Goal: Task Accomplishment & Management: Complete application form

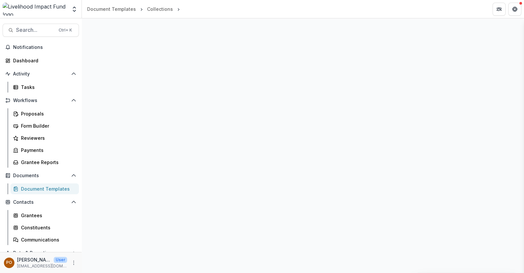
select select "**********"
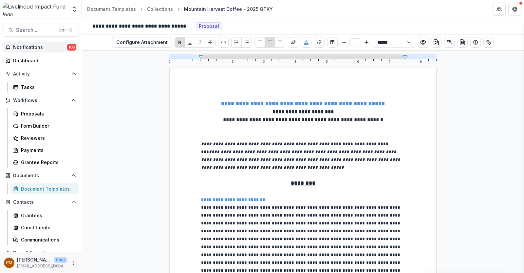
click at [39, 47] on span "Notifications" at bounding box center [40, 48] width 54 height 6
click at [39, 63] on div "Dashboard" at bounding box center [43, 60] width 61 height 7
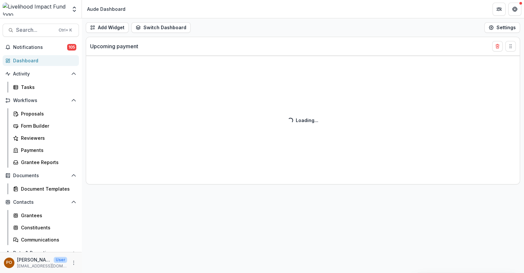
select select "******"
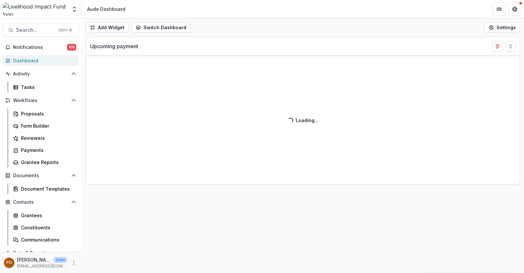
select select "******"
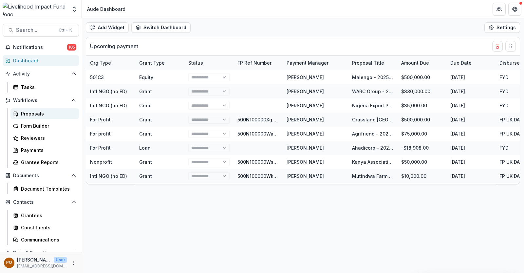
click at [33, 113] on div "Proposals" at bounding box center [47, 113] width 53 height 7
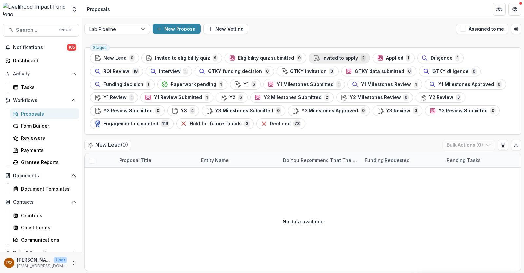
click at [331, 53] on button "Invited to apply 2" at bounding box center [339, 58] width 61 height 10
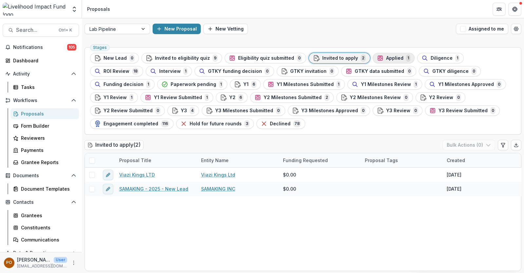
click at [381, 55] on div "Applied 1" at bounding box center [393, 57] width 33 height 7
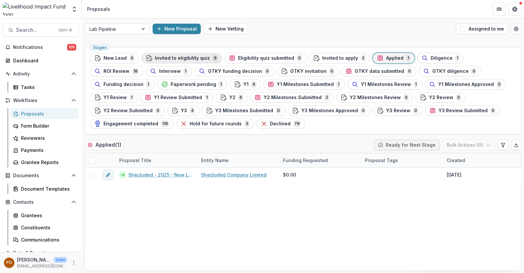
click at [180, 58] on span "Invited to eligibility quiz" at bounding box center [182, 58] width 55 height 6
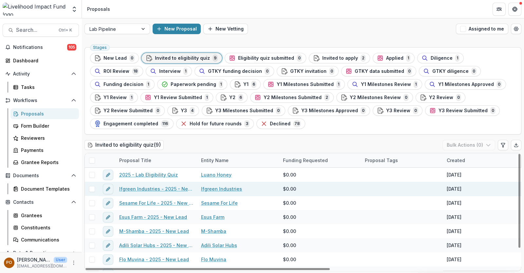
click at [138, 186] on link "Ifgreen Industries - 2025 - New Lead" at bounding box center [156, 188] width 74 height 7
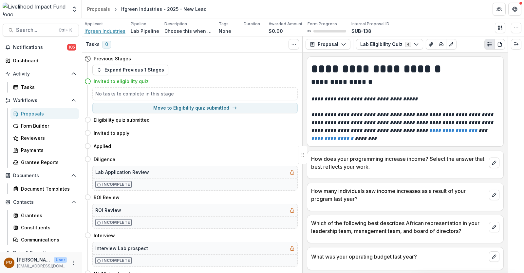
click at [106, 32] on span "Ifgreen Industries" at bounding box center [105, 31] width 41 height 7
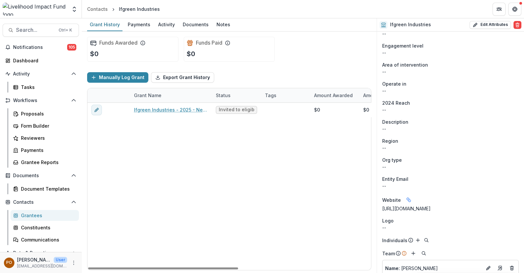
scroll to position [170, 0]
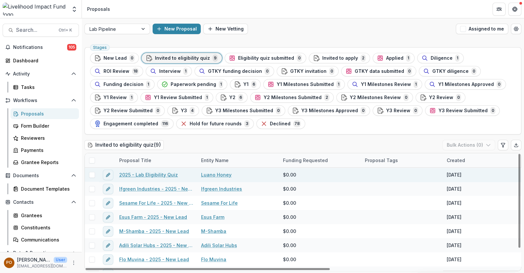
click at [213, 173] on link "Luano Honey" at bounding box center [216, 174] width 30 height 7
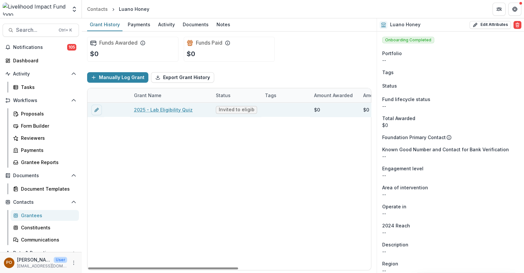
click at [175, 110] on link "2025 - Lab Eligibility Quiz" at bounding box center [163, 109] width 59 height 7
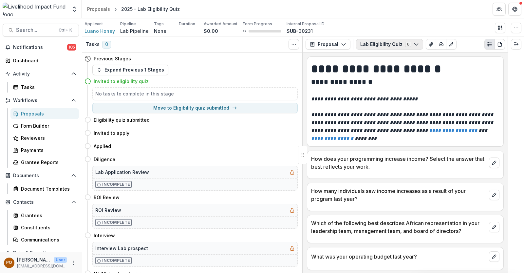
click at [414, 44] on icon "button" at bounding box center [416, 44] width 5 height 5
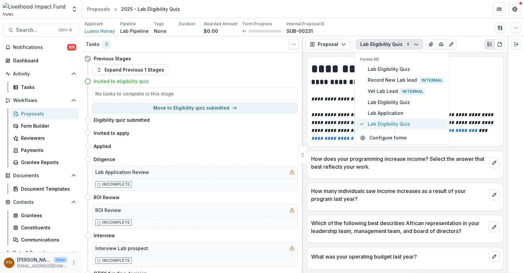
click at [375, 121] on span "Lab Eligibility Quiz" at bounding box center [406, 124] width 76 height 7
click at [379, 168] on p "How does your programming increase income? Select the answer that best reflects…" at bounding box center [398, 163] width 175 height 16
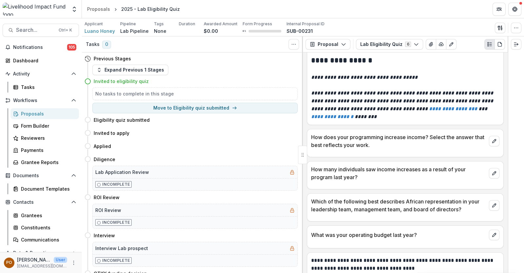
scroll to position [28, 0]
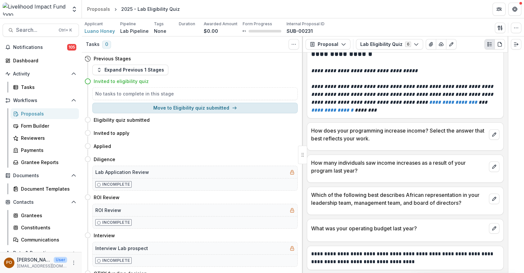
click at [202, 107] on button "Move to Eligibility quiz submitted" at bounding box center [194, 108] width 205 height 10
select select "**********"
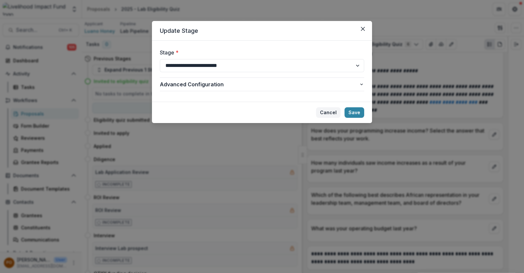
click at [327, 112] on button "Cancel" at bounding box center [328, 112] width 25 height 10
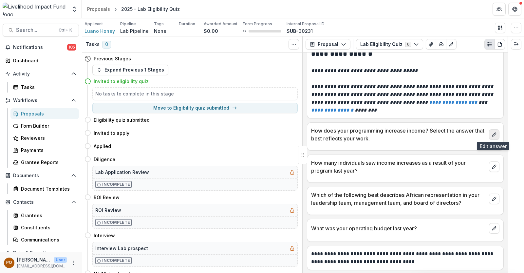
click at [493, 135] on icon "edit" at bounding box center [494, 134] width 5 height 5
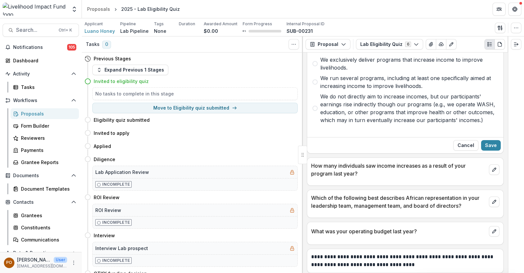
scroll to position [128, 0]
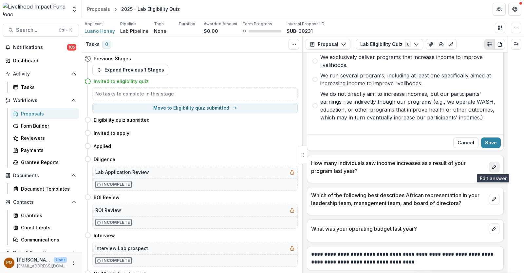
click at [494, 163] on button "edit" at bounding box center [494, 166] width 10 height 10
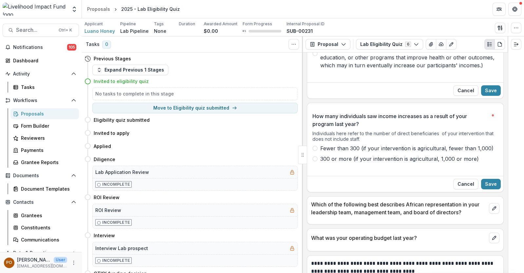
scroll to position [189, 0]
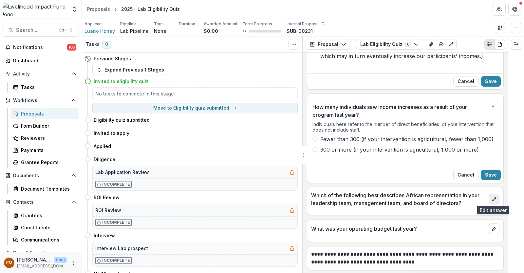
click at [492, 198] on icon "edit" at bounding box center [494, 199] width 4 height 4
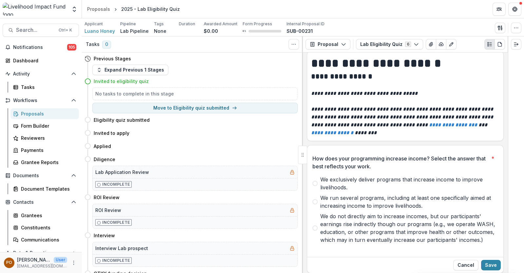
scroll to position [0, 0]
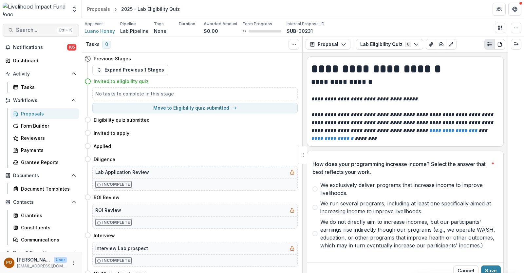
click at [27, 28] on span "Search..." at bounding box center [35, 30] width 39 height 6
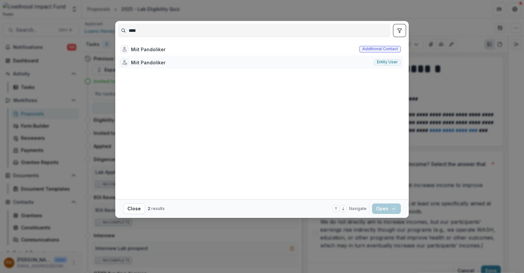
type input "****"
click at [184, 61] on div "Miit Pandoliker Entity user" at bounding box center [261, 62] width 286 height 13
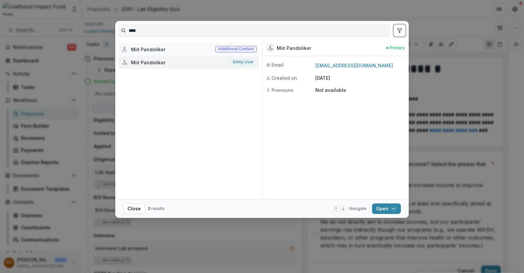
click at [170, 49] on div "[PERSON_NAME] Additional contact" at bounding box center [189, 49] width 142 height 13
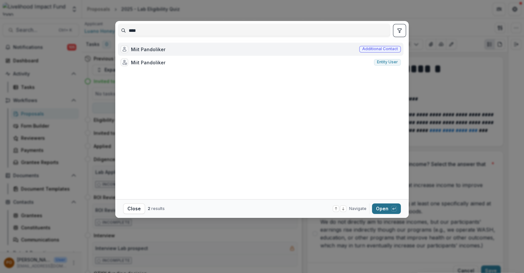
click at [380, 209] on button "Open with enter key" at bounding box center [386, 208] width 29 height 10
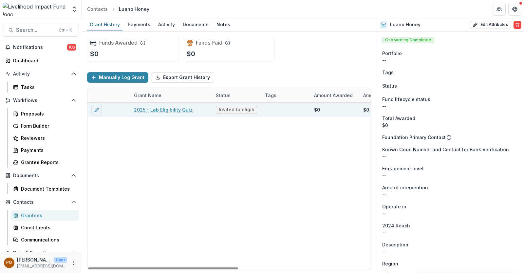
click at [172, 110] on link "2025 - Lab Eligibility Quiz" at bounding box center [163, 109] width 59 height 7
